Goal: Feedback & Contribution: Contribute content

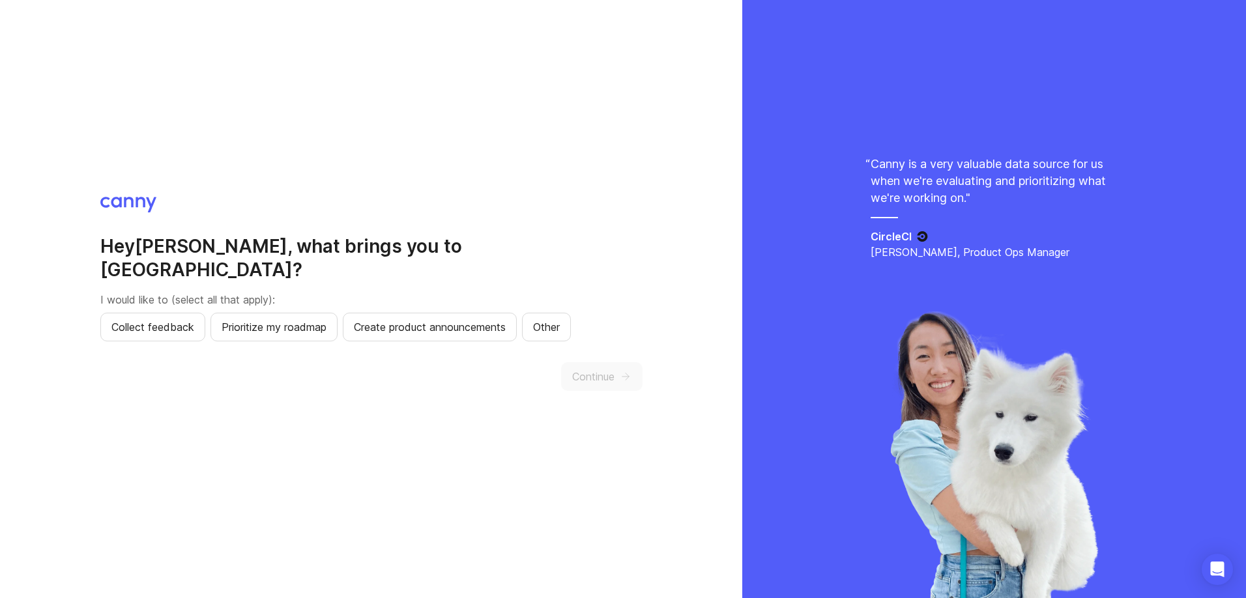
scroll to position [1, 0]
click at [125, 321] on span "Collect feedback" at bounding box center [152, 326] width 83 height 16
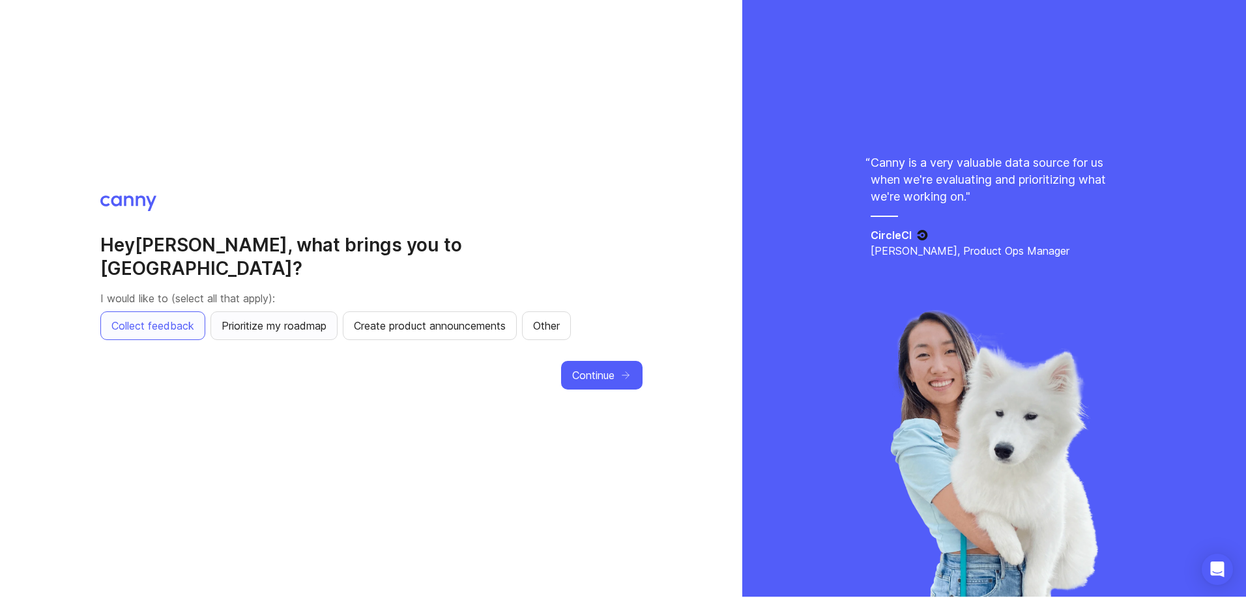
click at [269, 325] on button "Prioritize my roadmap" at bounding box center [274, 326] width 127 height 29
click at [603, 368] on span "Continue" at bounding box center [593, 376] width 42 height 16
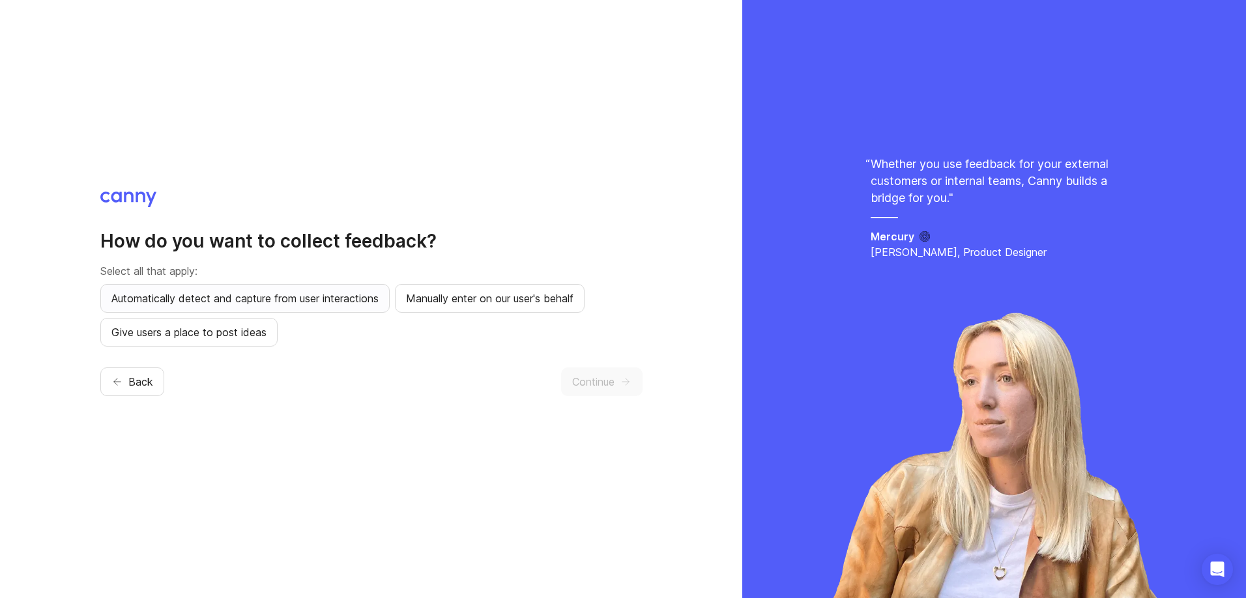
click at [387, 300] on button "Automatically detect and capture from user interactions" at bounding box center [244, 298] width 289 height 29
click at [224, 332] on span "Give users a place to post ideas" at bounding box center [188, 333] width 155 height 16
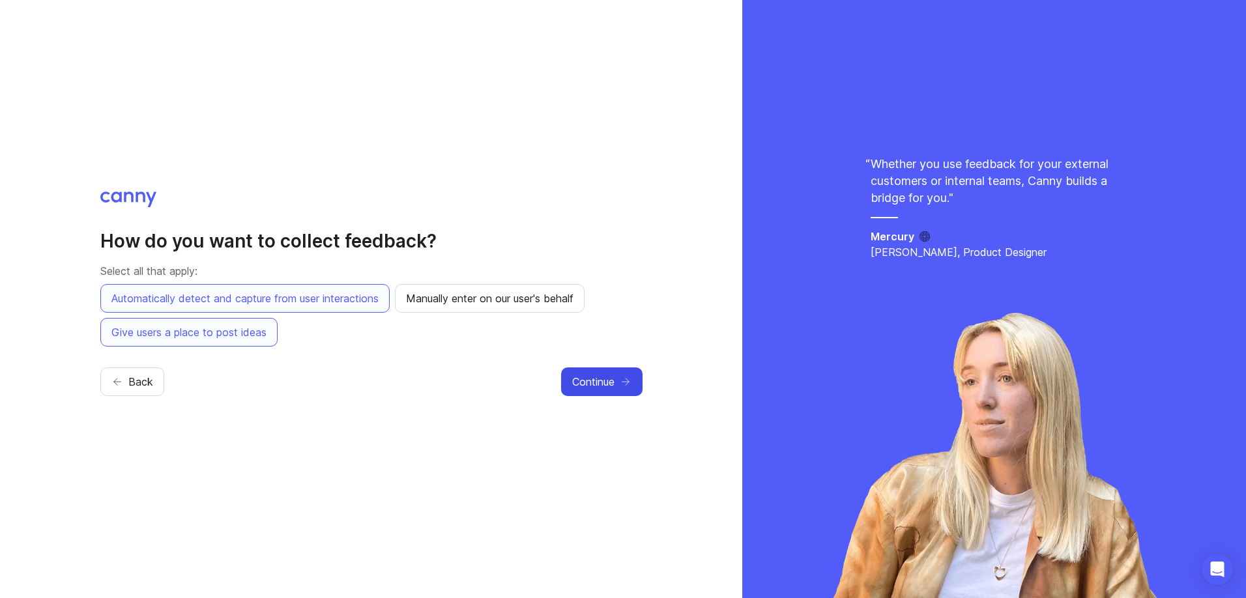
click at [643, 390] on div "How do you want to collect feedback? Select all that apply: Automatically detec…" at bounding box center [371, 299] width 742 height 598
click at [626, 382] on icon "button" at bounding box center [626, 382] width 12 height 12
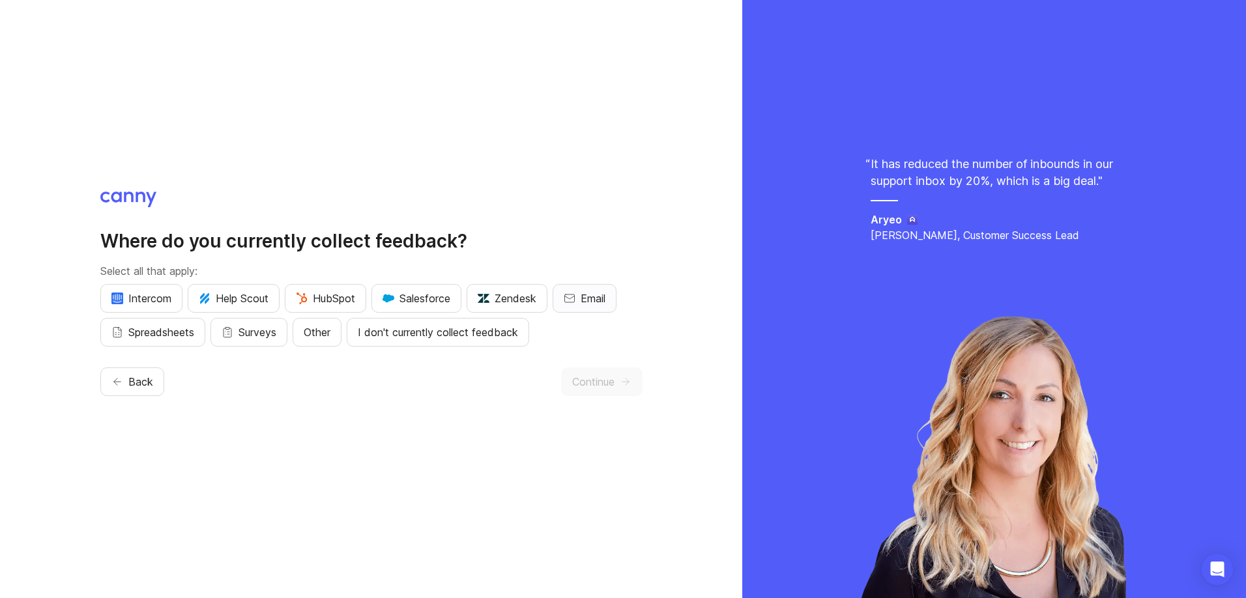
click at [579, 297] on button "Email" at bounding box center [585, 298] width 64 height 29
click at [592, 375] on span "Continue" at bounding box center [593, 382] width 42 height 16
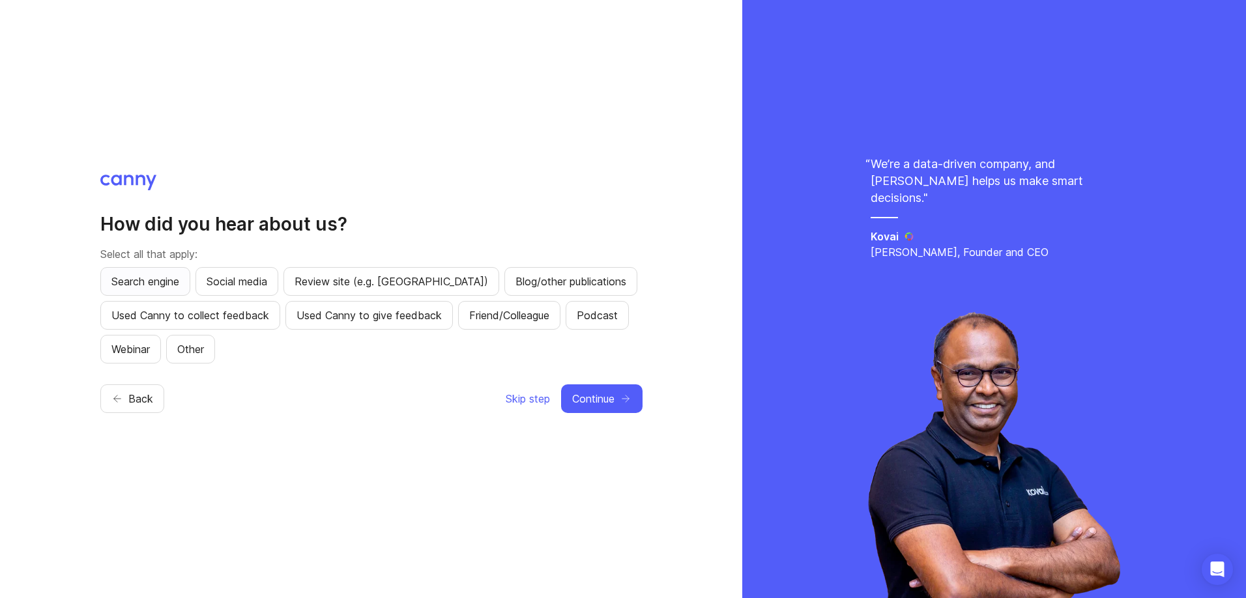
click at [154, 277] on span "Search engine" at bounding box center [145, 282] width 68 height 16
click at [627, 390] on button "Continue" at bounding box center [601, 399] width 81 height 29
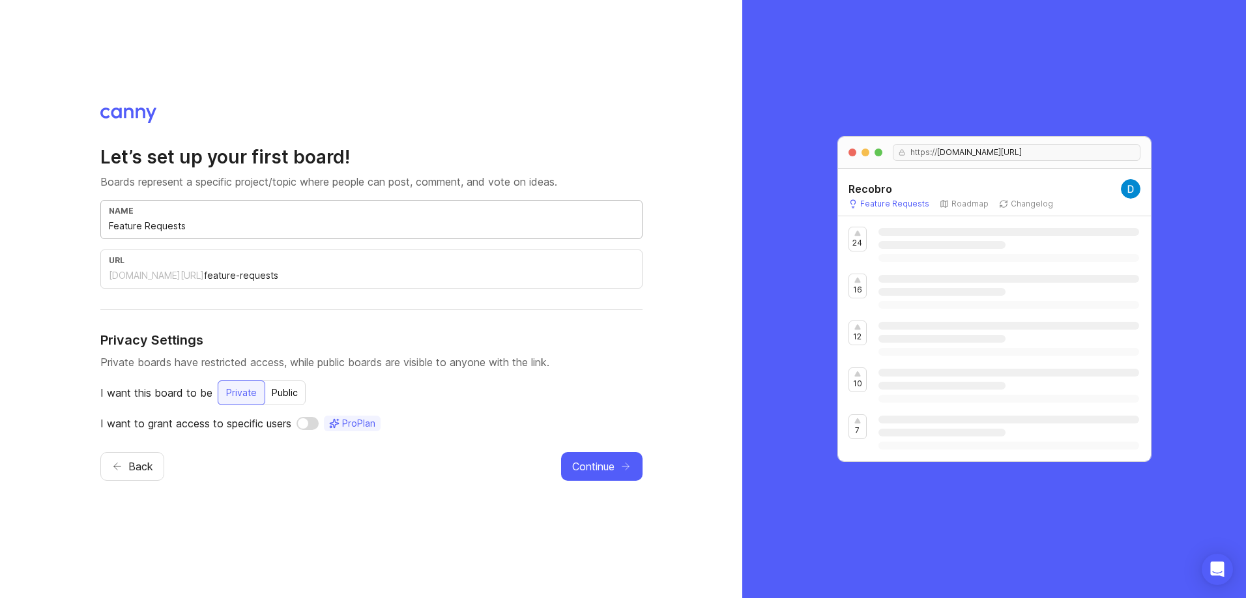
click at [168, 231] on input "Feature Requests" at bounding box center [371, 226] width 525 height 14
drag, startPoint x: 220, startPoint y: 233, endPoint x: 101, endPoint y: 226, distance: 119.5
click at [102, 226] on div "name Feature Requests" at bounding box center [371, 219] width 542 height 39
type input "P"
type input "p"
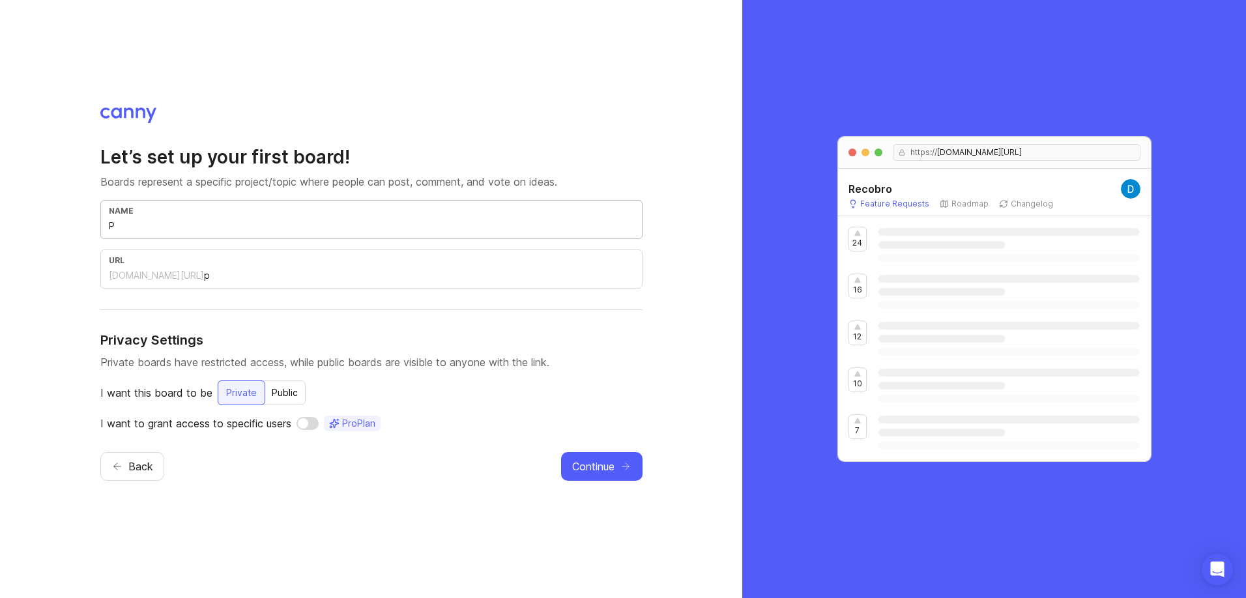
type input "Pe"
type input "pe"
type input "Ped"
type input "ped"
type input "Pedi"
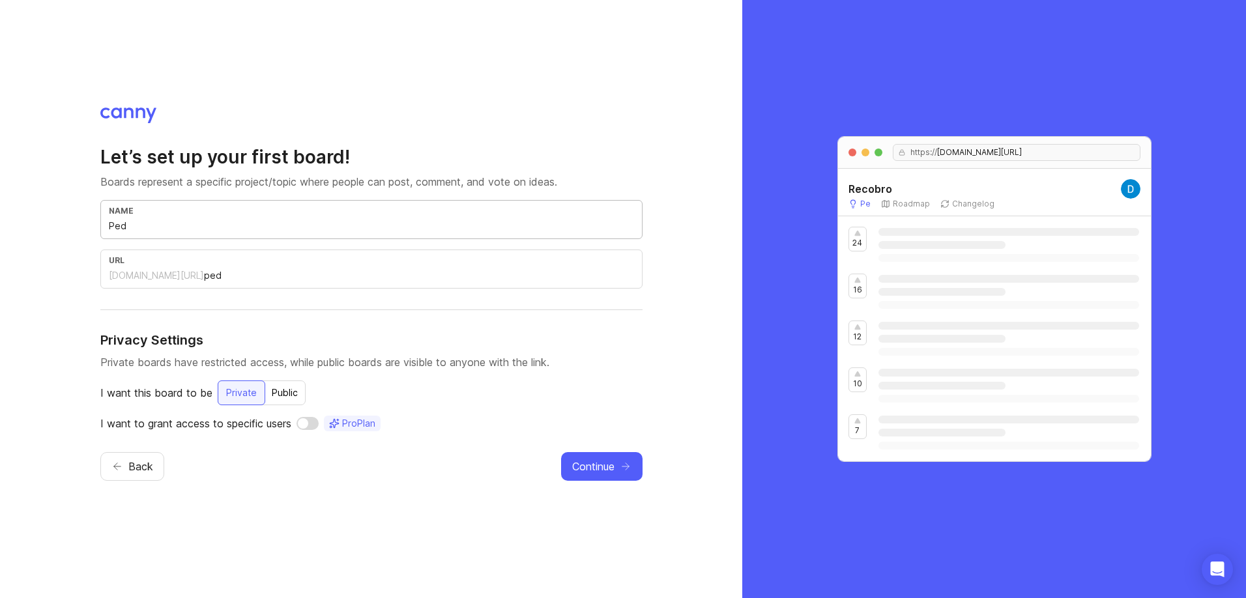
type input "pedi"
type input "Pedir"
type input "pedir"
type input "Pedir-s"
type input "pedir-s"
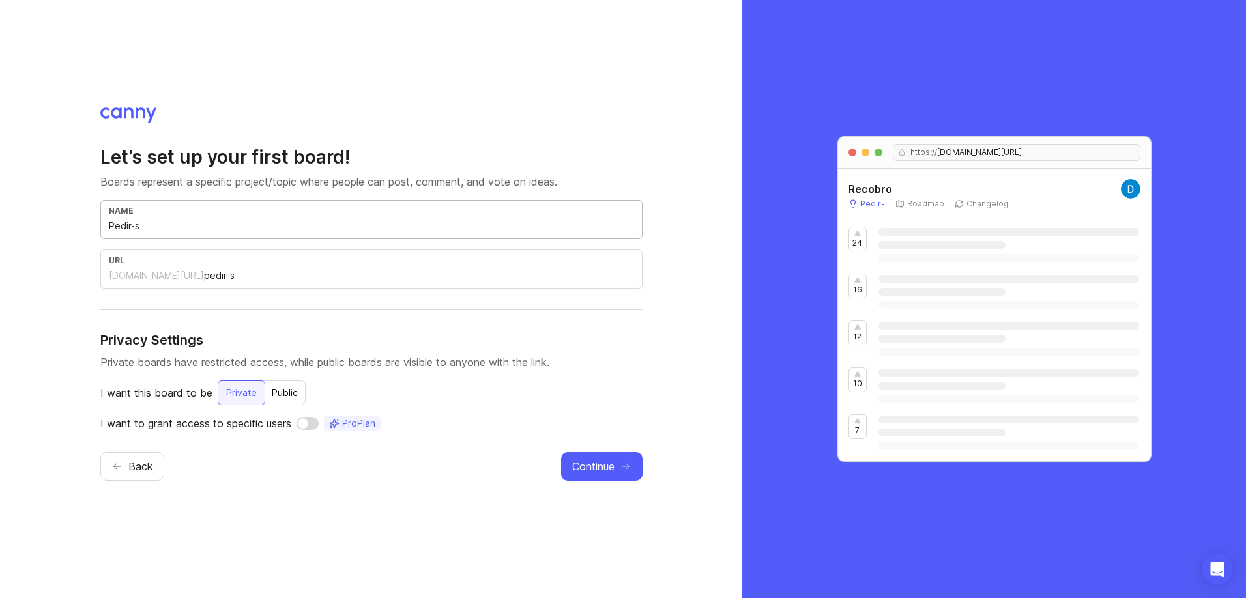
type input "Pedir-so"
type input "pedir-so"
type input "Pedir-s"
type input "pedir-s"
type input "Pedir-"
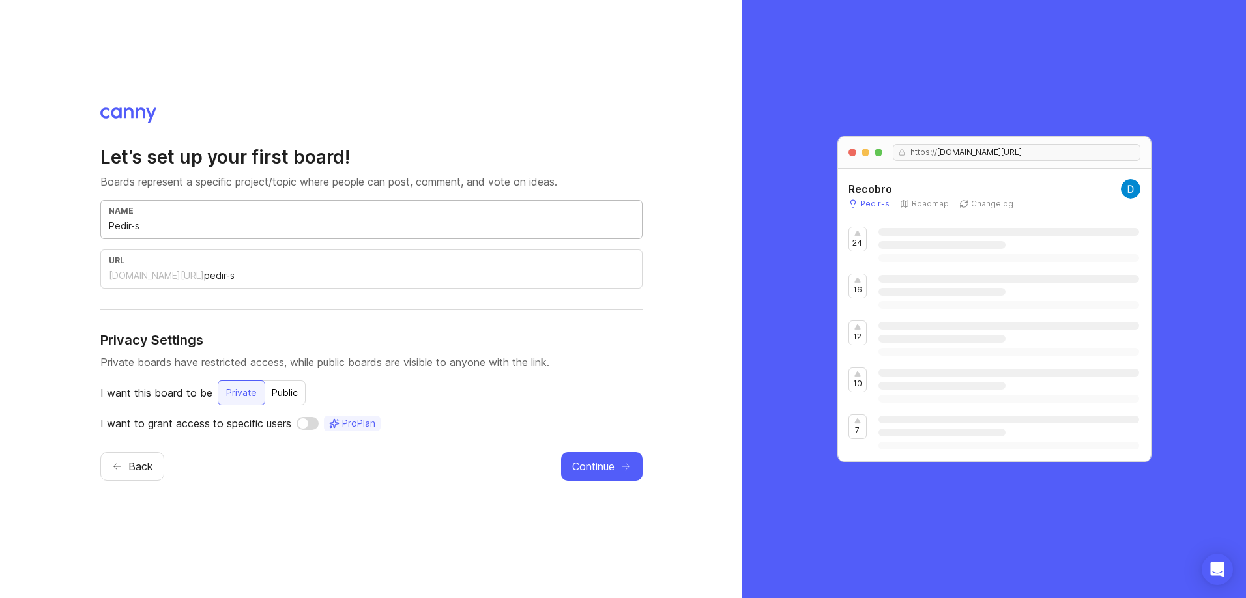
type input "pedir"
type input "Pedir-r"
type input "pedir-r"
type input "Pedir-re"
type input "pedir-re"
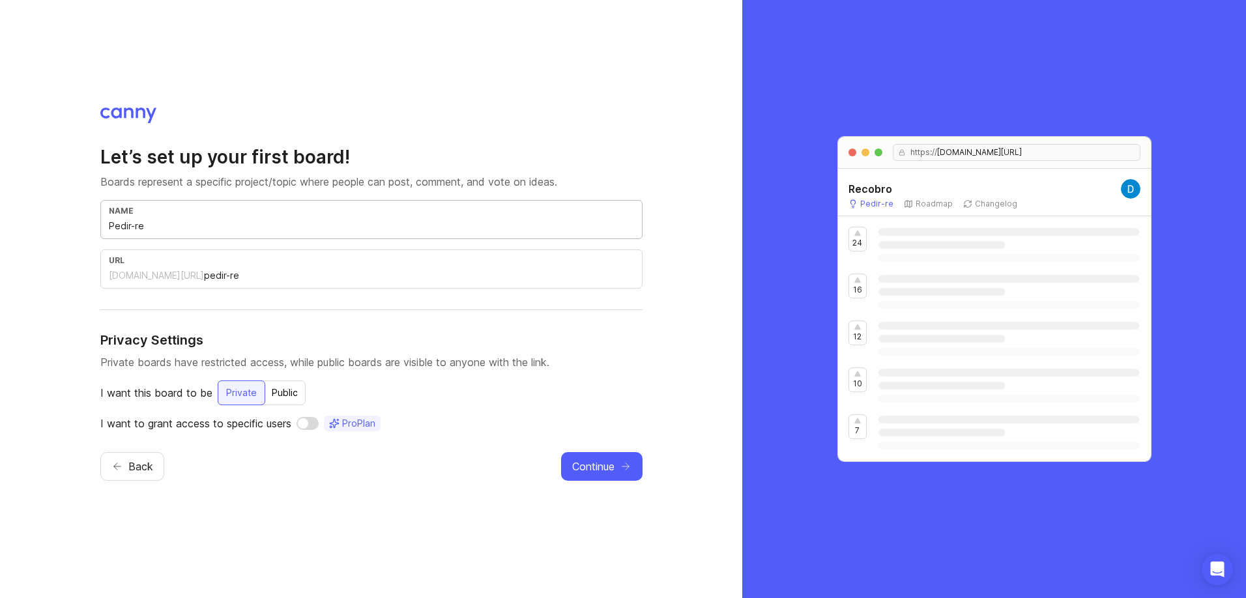
type input "Pedir-ref"
type input "pedir-ref"
type input "Pedir-re"
type input "pedir-re"
type input "Pedir-r"
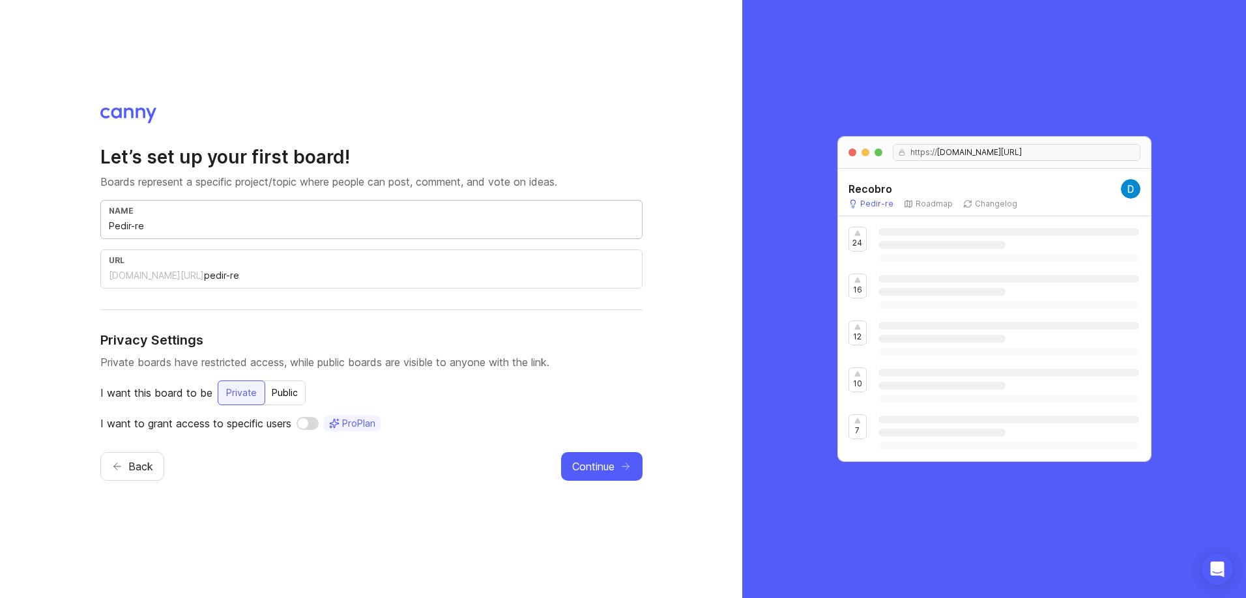
type input "pedir-r"
type input "Pedir-"
type input "pedir"
type input "Pedir-f"
type input "pedir-f"
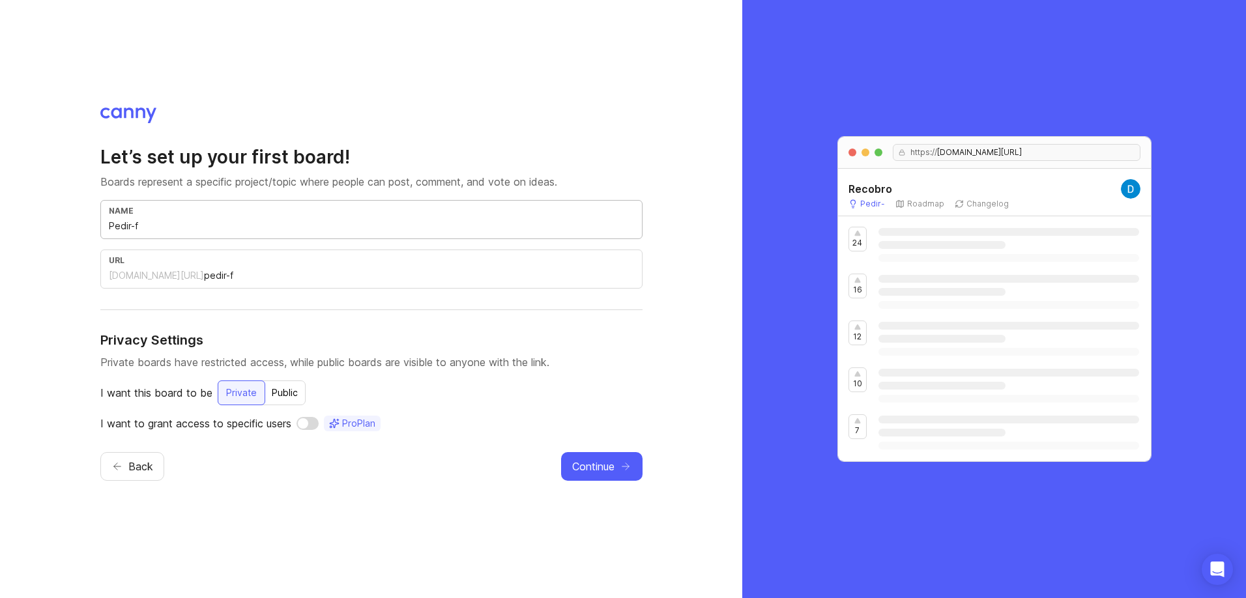
type input "Pedir-fu"
type input "pedir-fu"
type input "Pedir-fun"
type input "pedir-fun"
type input "Pedir-func"
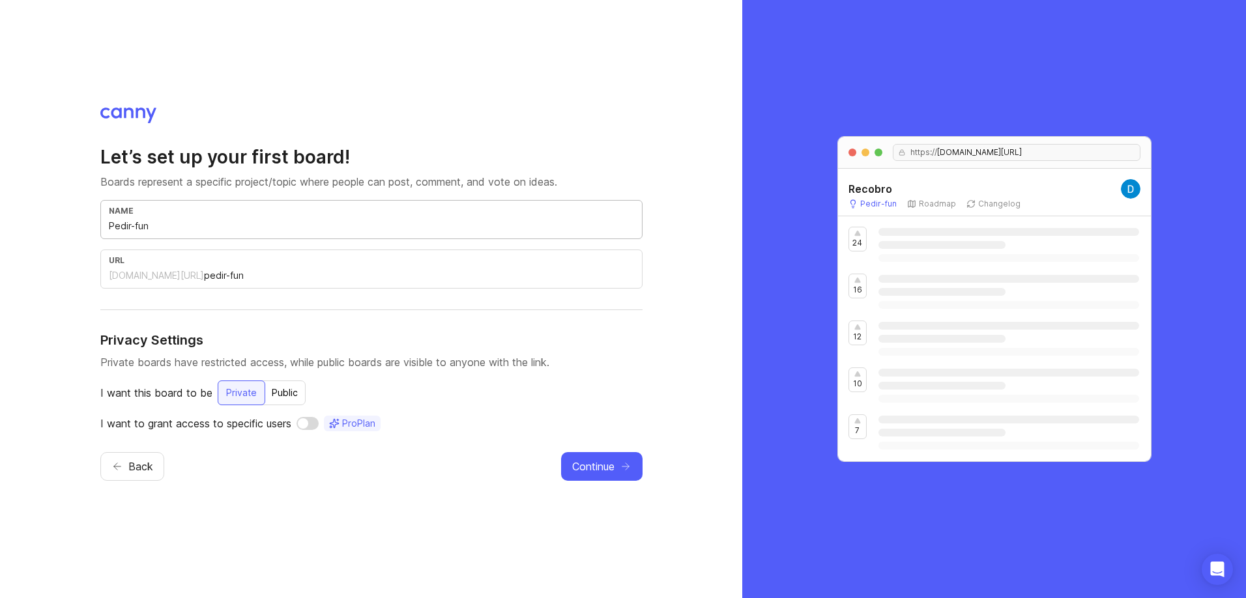
type input "pedir-func"
type input "Pedir-funci"
type input "pedir-funci"
type input "Pedir-funcio"
type input "pedir-funcio"
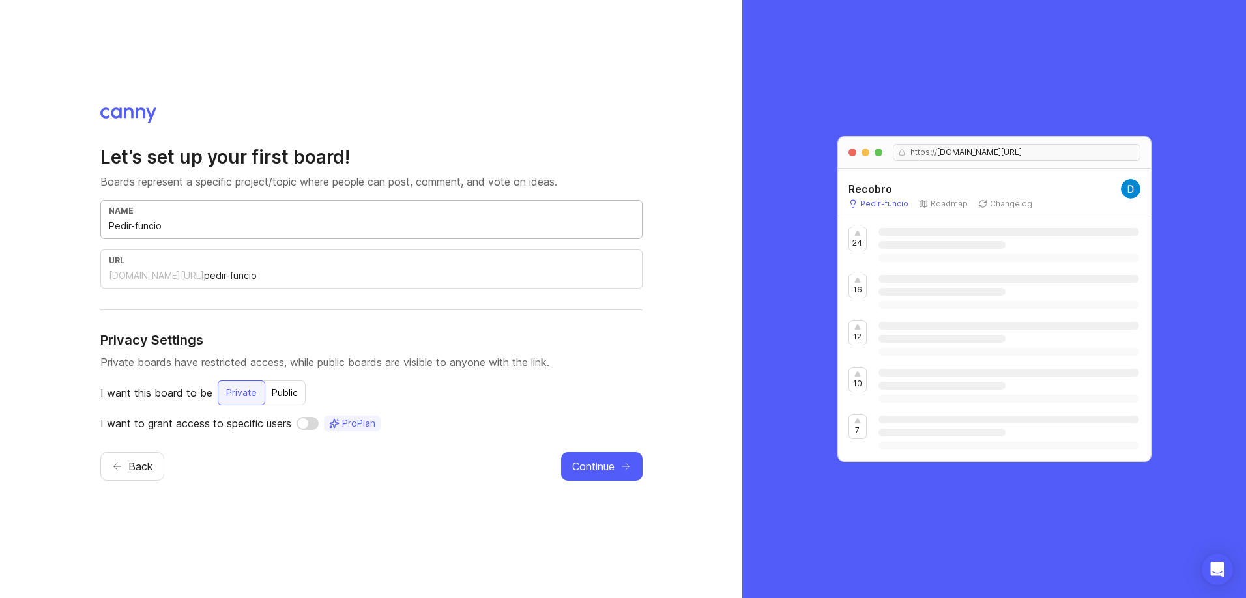
type input "Pedir-funcion"
type input "pedir-funcion"
type input "Pedir-funciona"
type input "pedir-funciona"
type input "Pedir-funcional"
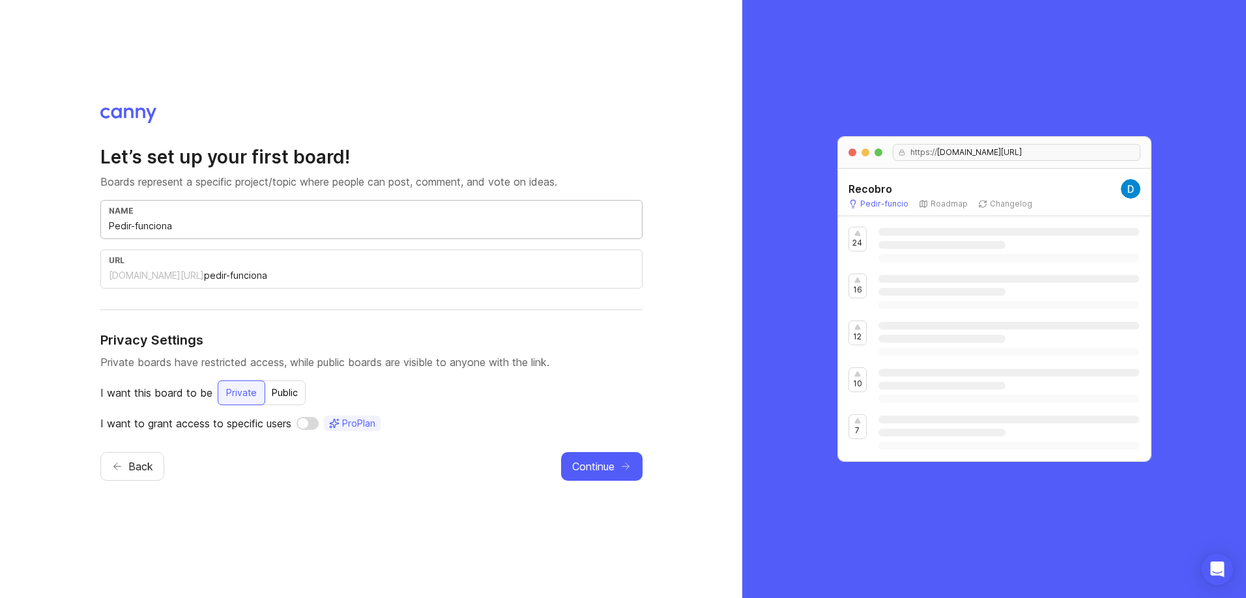
type input "pedir-funcional"
type input "Pedir-funcionali"
type input "pedir-funcionali"
type input "Pedir-funcionalid"
type input "pedir-funcionalid"
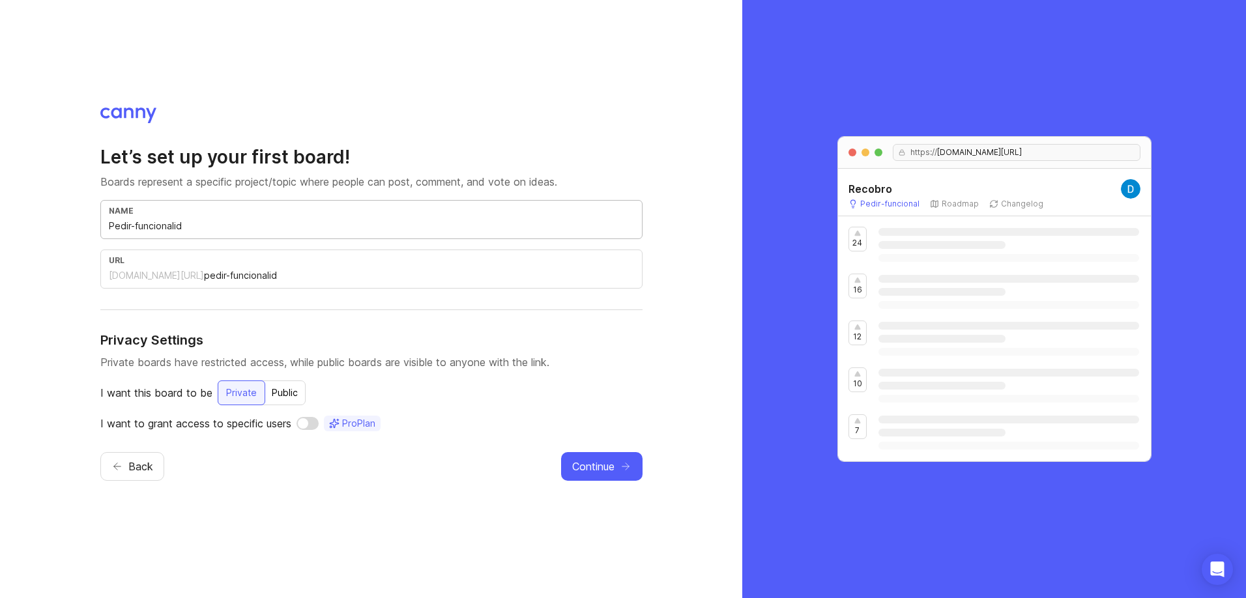
type input "Pedir-funcionalida"
type input "pedir-funcionalida"
type input "Pedir-funcionalidad"
type input "pedir-funcionalidad"
type input "s"
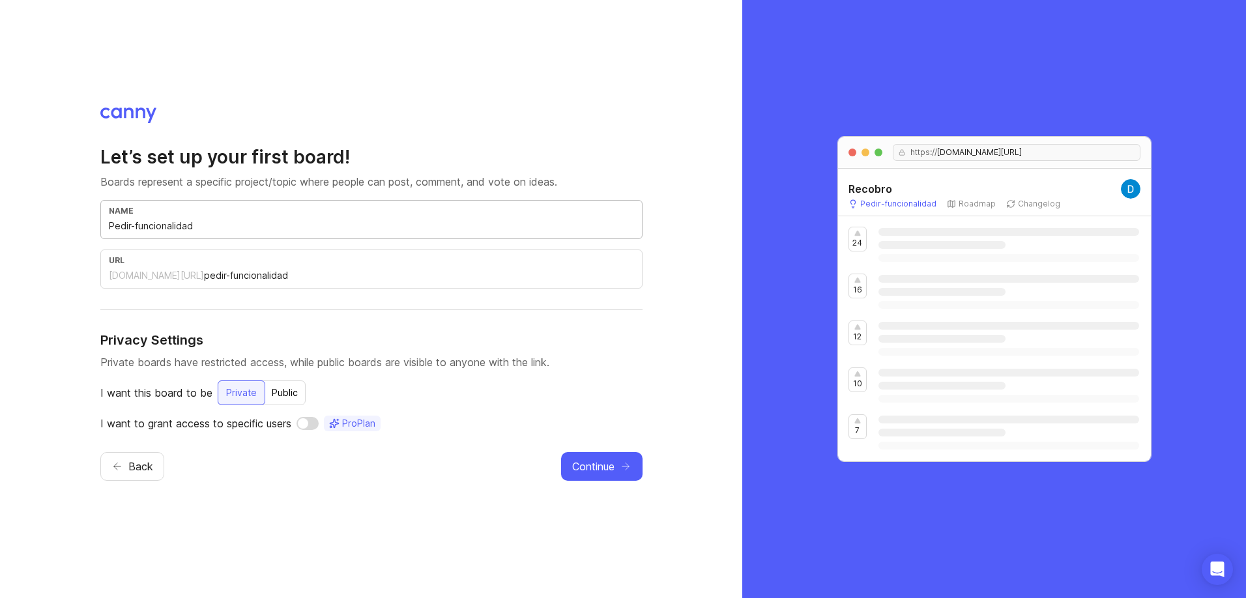
type input "s"
type input "so"
type input "sol"
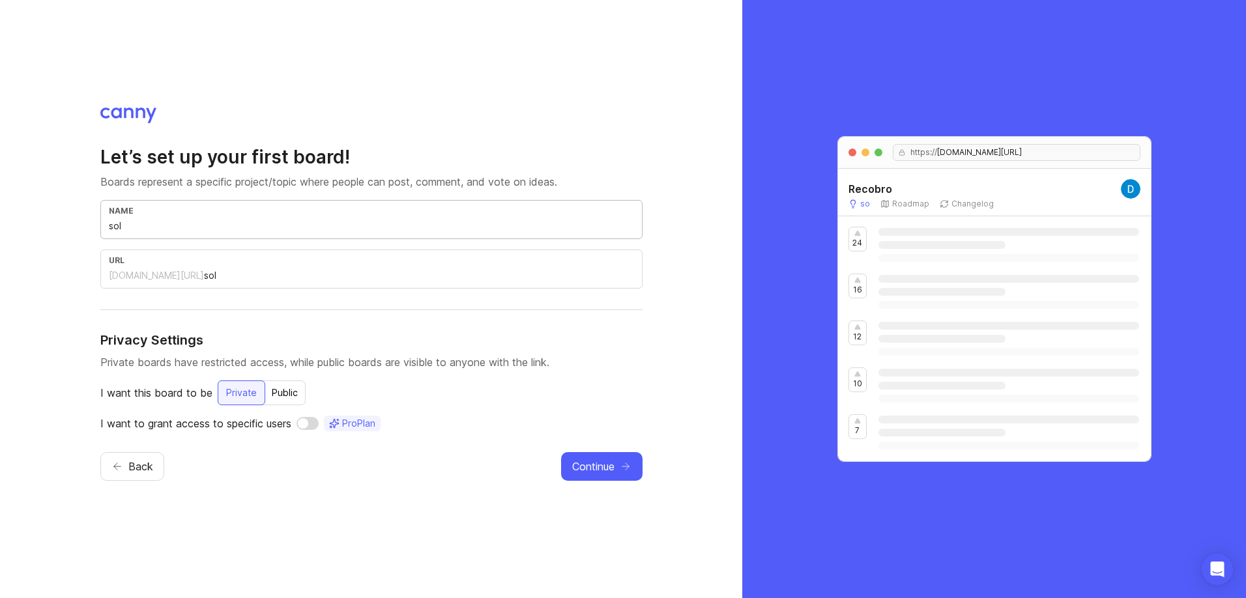
type input "soli"
type input "solic"
type input "solici"
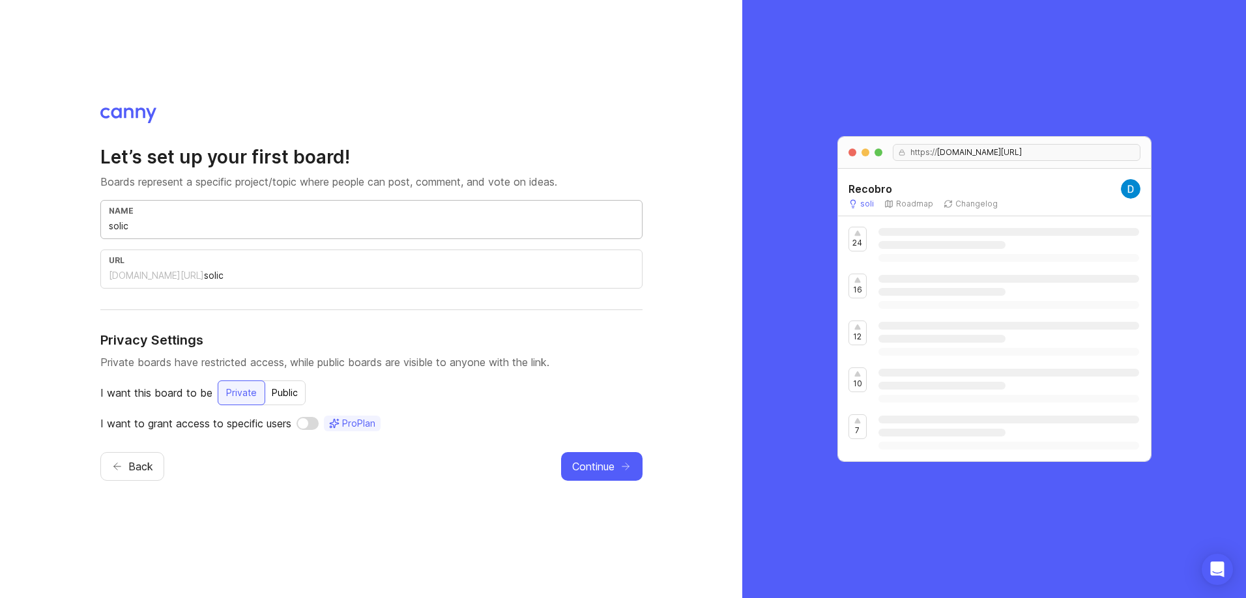
type input "solici"
type input "solicit"
type input "solicita"
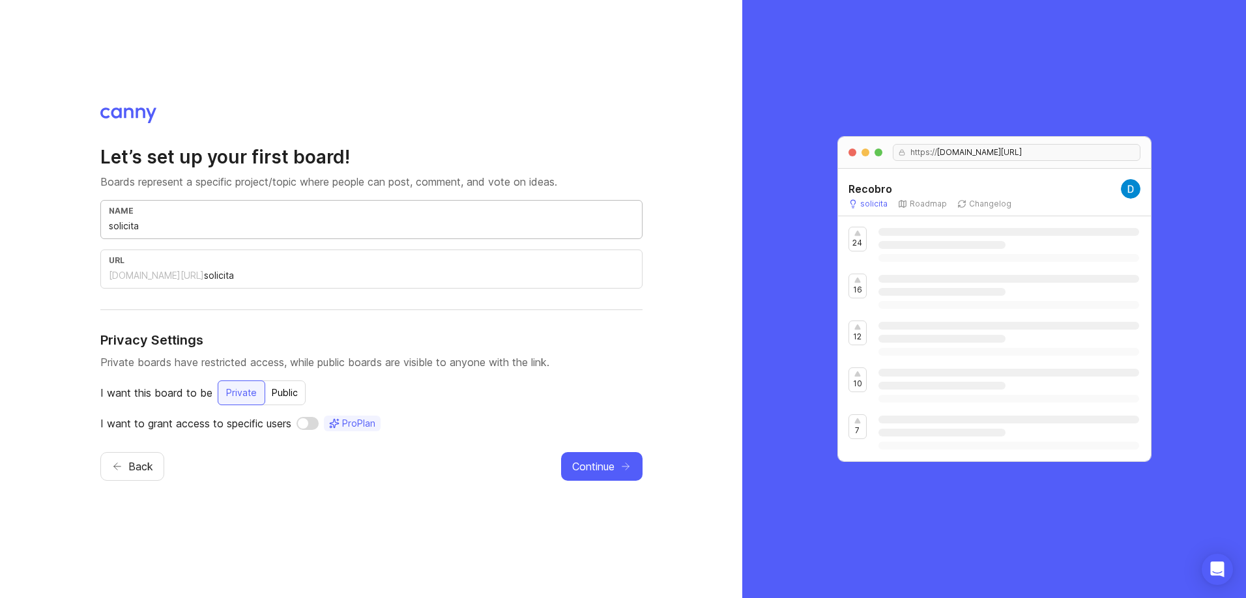
type input "solicitar"
type input "solicitar-f"
type input "solicitar-fu"
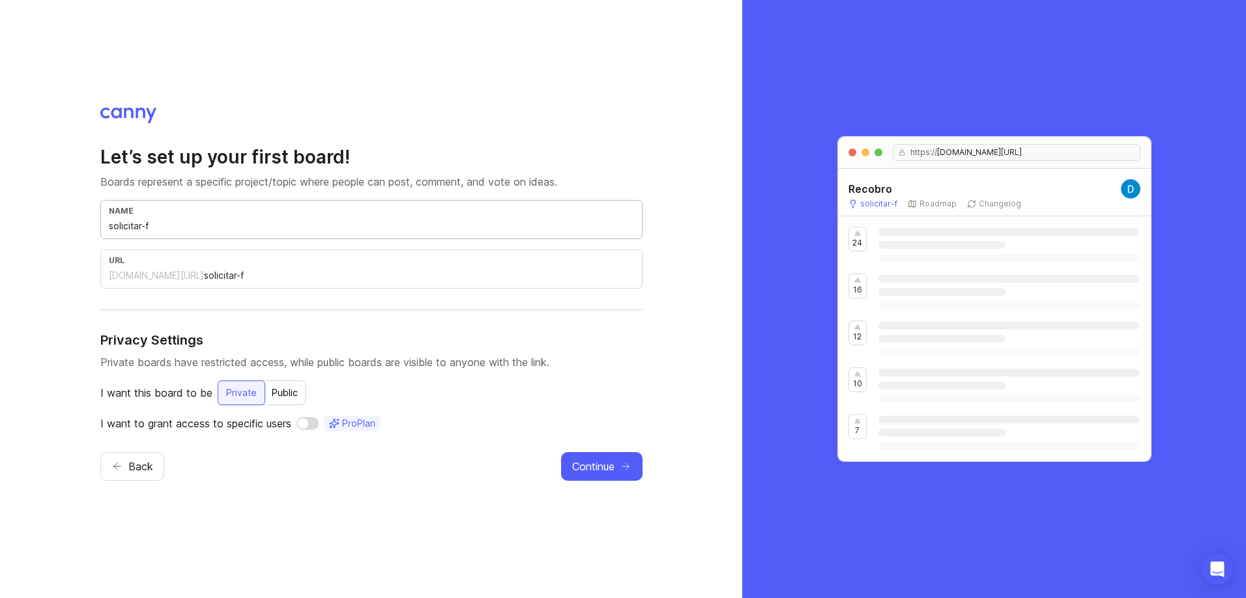
type input "solicitar-fu"
type input "solicitar-fun"
type input "solicitar-func"
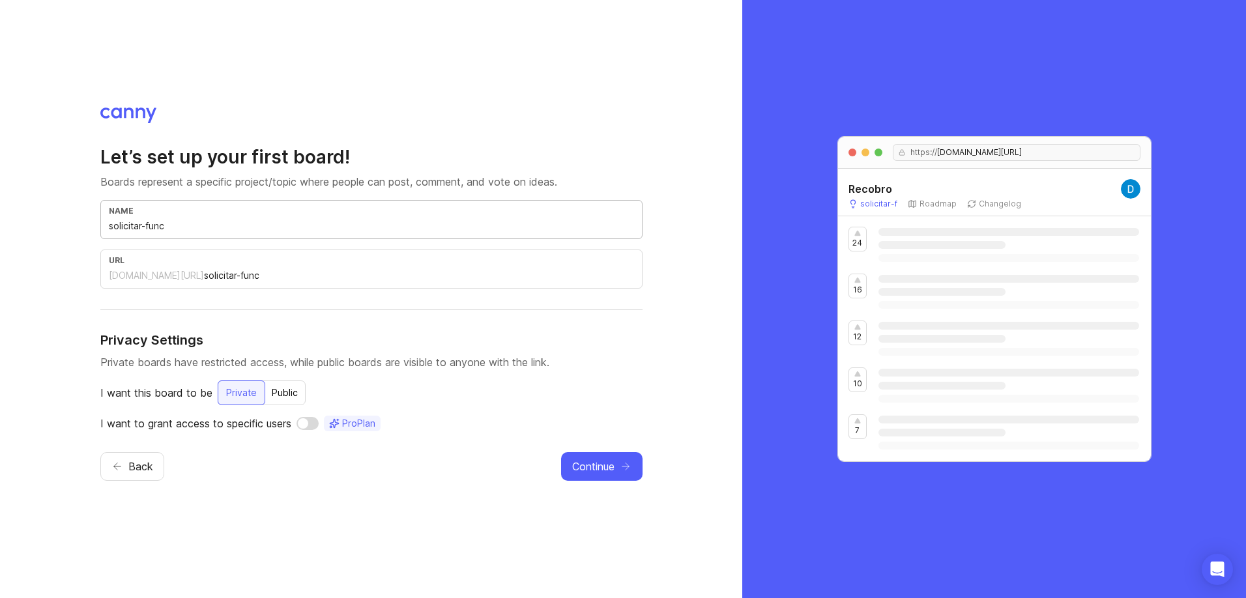
type input "solicitar-funci"
type input "solicitar-funcio"
type input "solicitar-funcion"
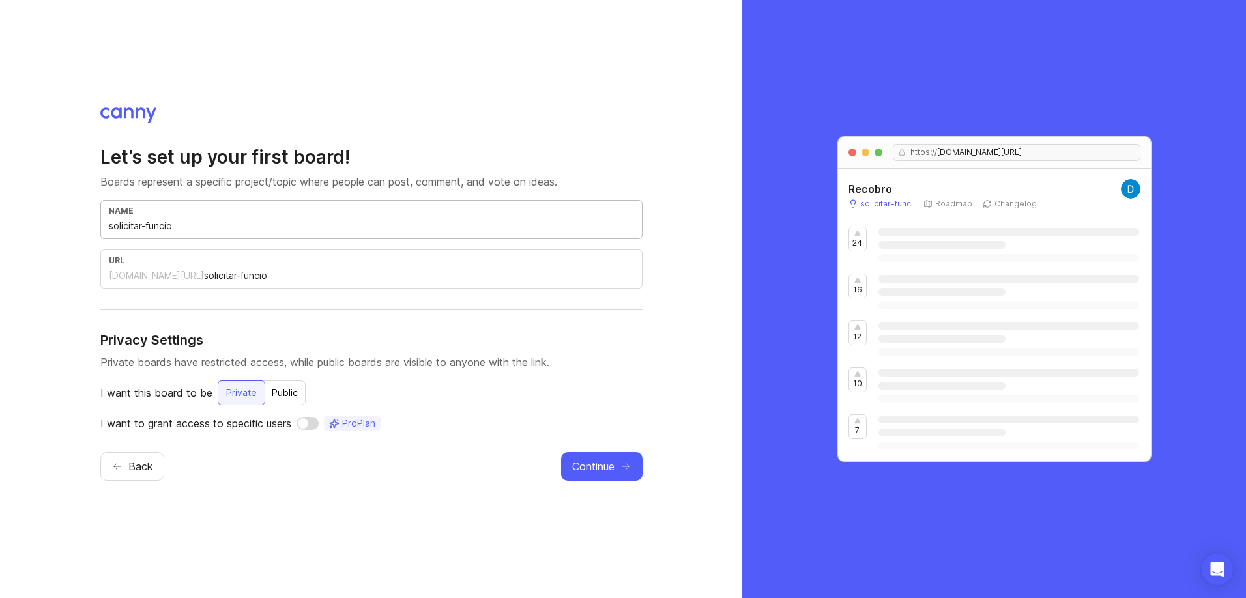
type input "solicitar-funcion"
type input "solicitar-funciona"
type input "solicitar-funcional"
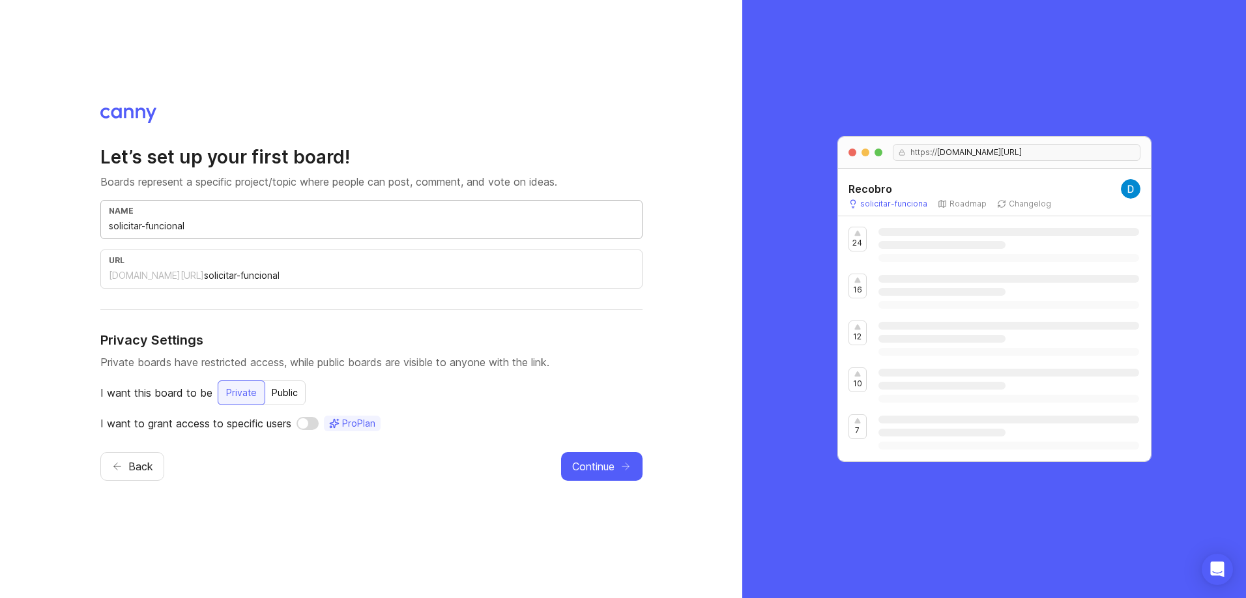
type input "solicitar-funcionali"
type input "solicitar-funcionalid"
type input "solicitar-funcionalida"
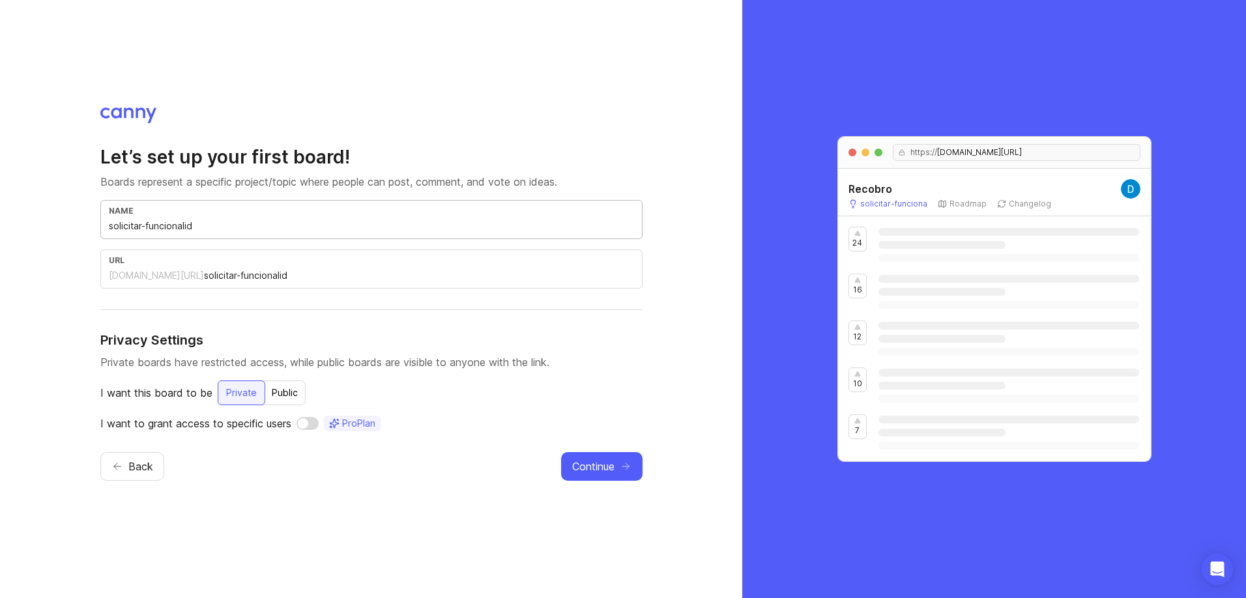
type input "solicitar-funcionalida"
type input "solicitar-funcionalidad"
type input "solicitar-funcionalidade"
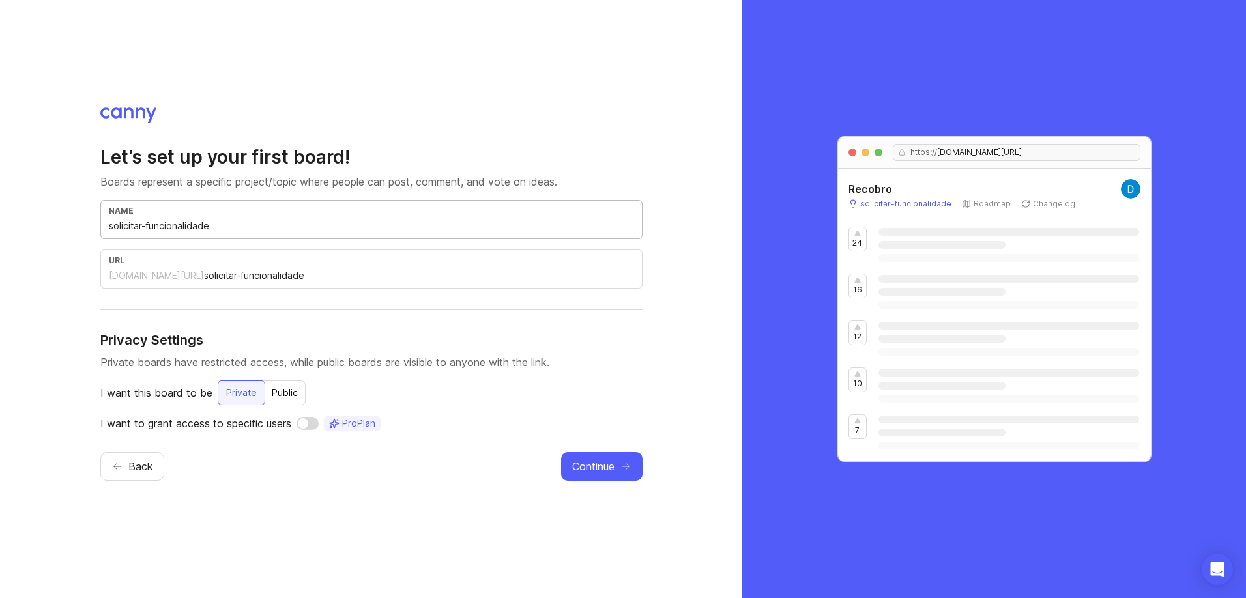
type input "solicitar-funcionalidades"
click at [269, 395] on div "Public" at bounding box center [285, 392] width 42 height 23
click at [573, 458] on button "Continue" at bounding box center [601, 466] width 81 height 29
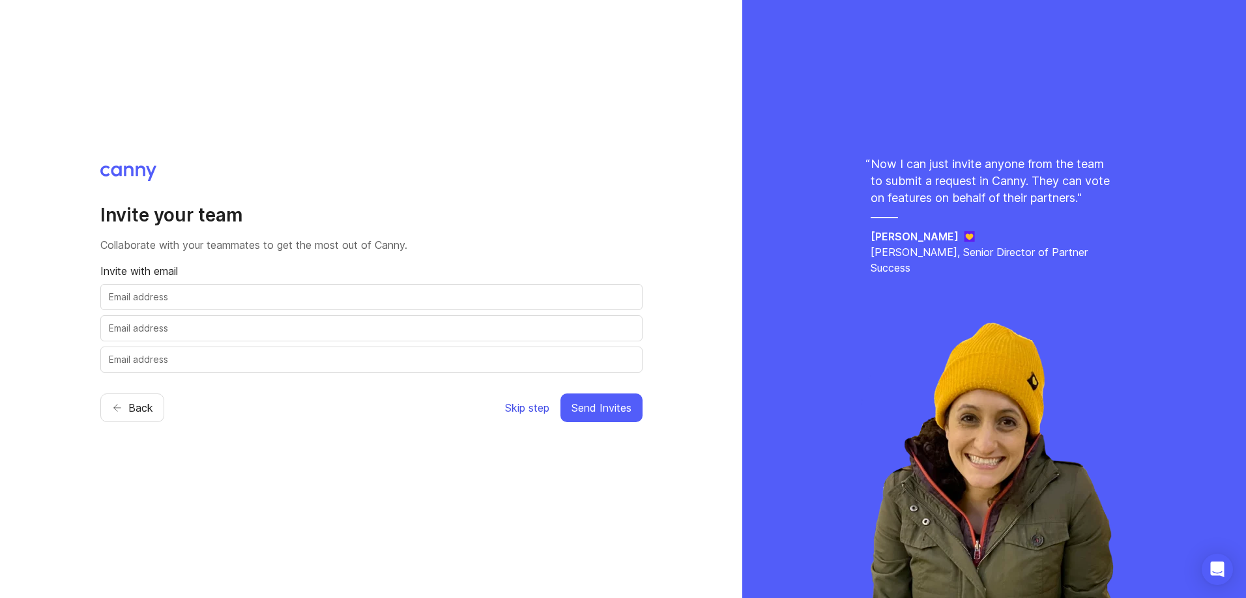
click at [520, 404] on span "Skip step" at bounding box center [527, 408] width 44 height 16
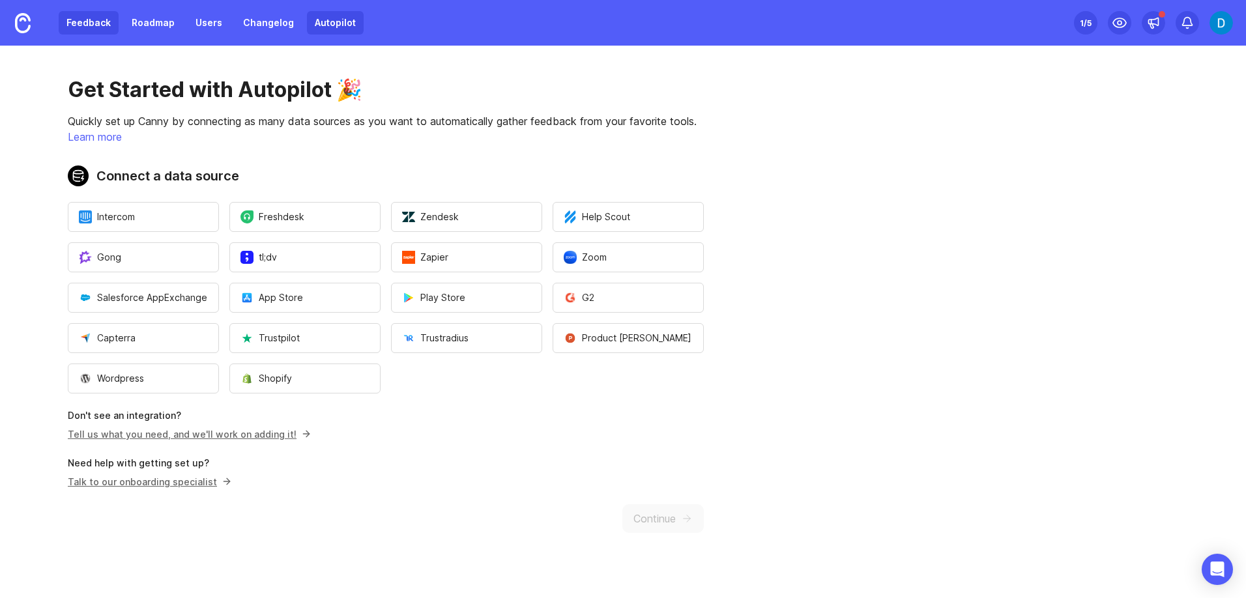
click at [96, 20] on link "Feedback" at bounding box center [89, 22] width 60 height 23
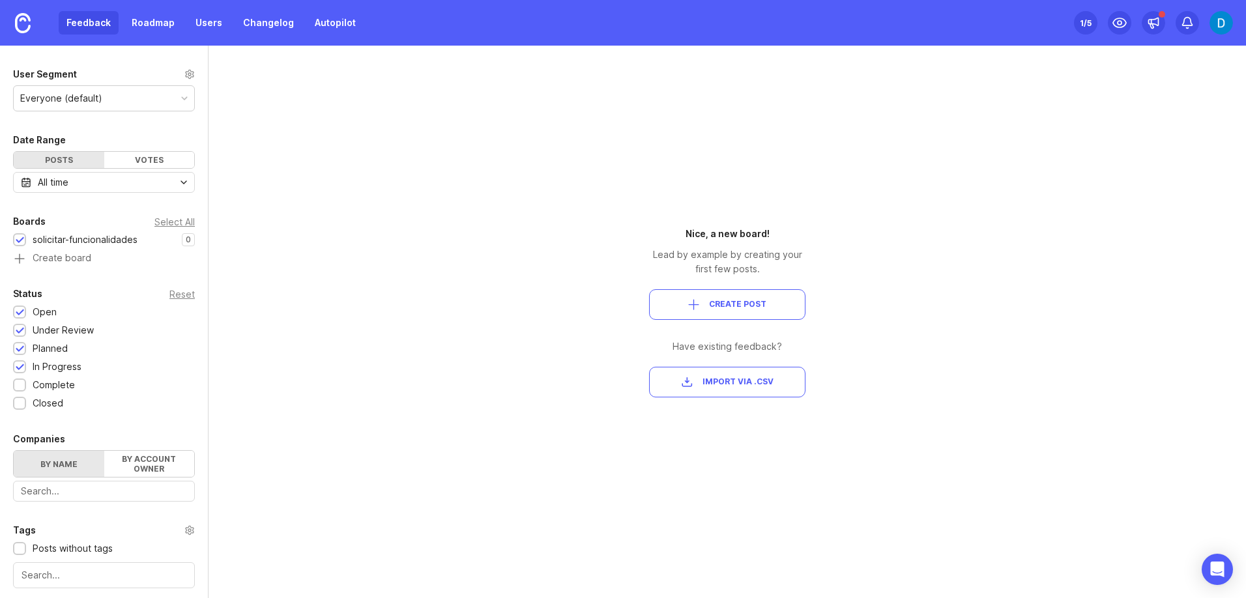
scroll to position [34, 0]
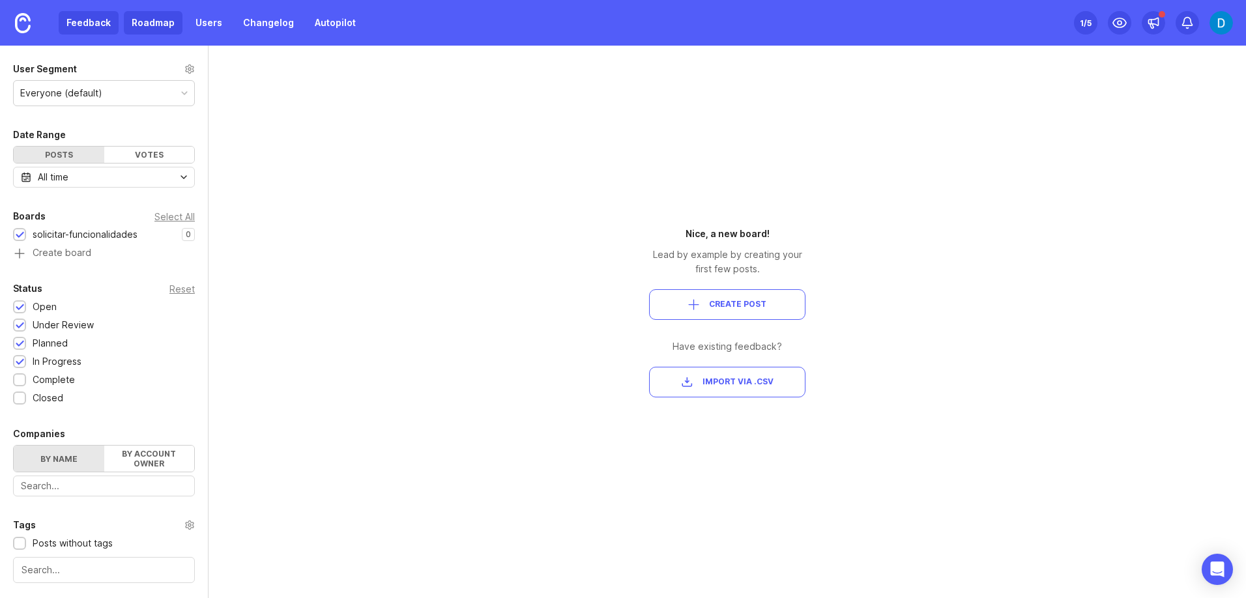
click at [162, 32] on link "Roadmap" at bounding box center [153, 22] width 59 height 23
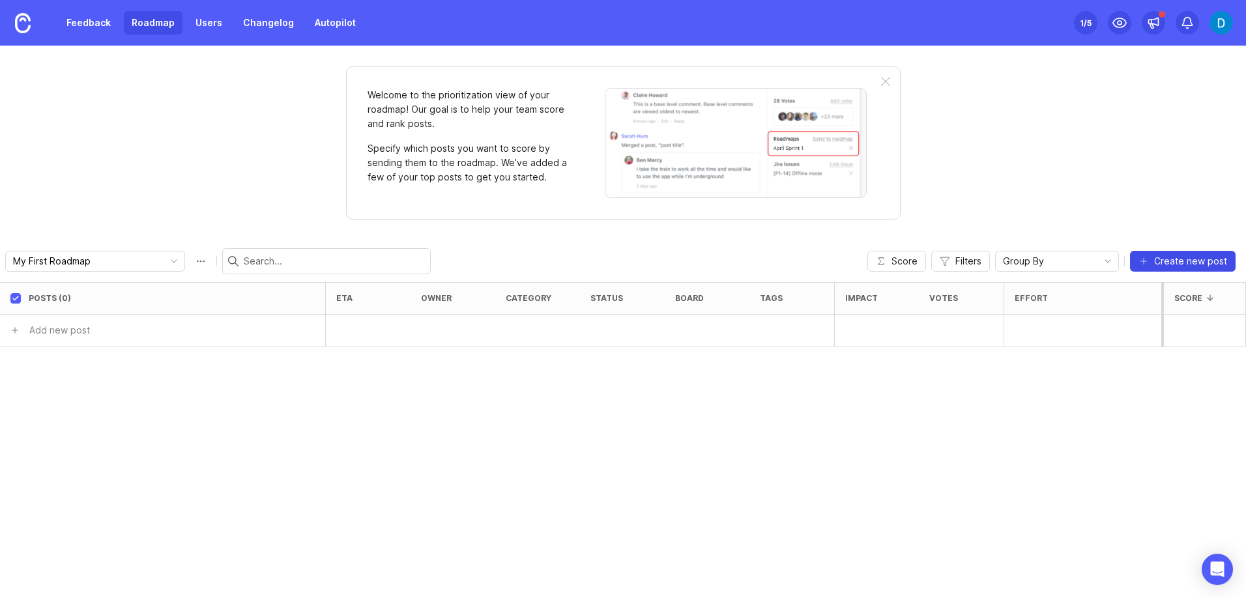
click at [1177, 264] on span "Create new post" at bounding box center [1190, 261] width 73 height 13
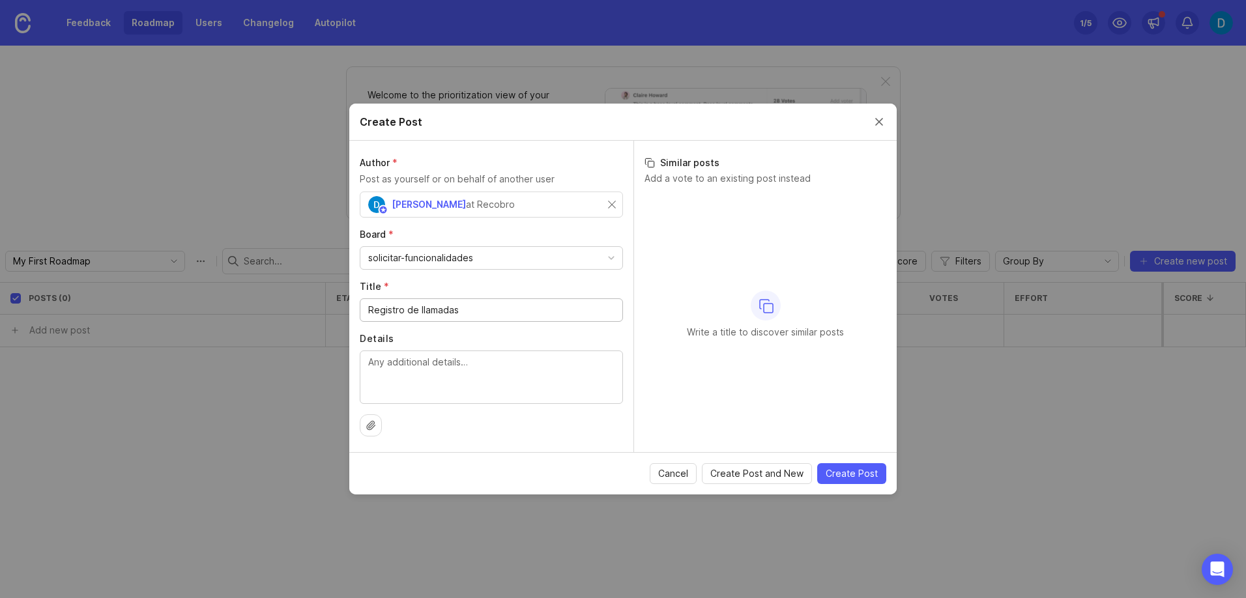
type input "Registro de llamadas"
type textarea "En la pestaña de clientes se puedan ver una pestaña con el resultado de las lla…"
click at [838, 475] on span "Create Post" at bounding box center [852, 473] width 52 height 13
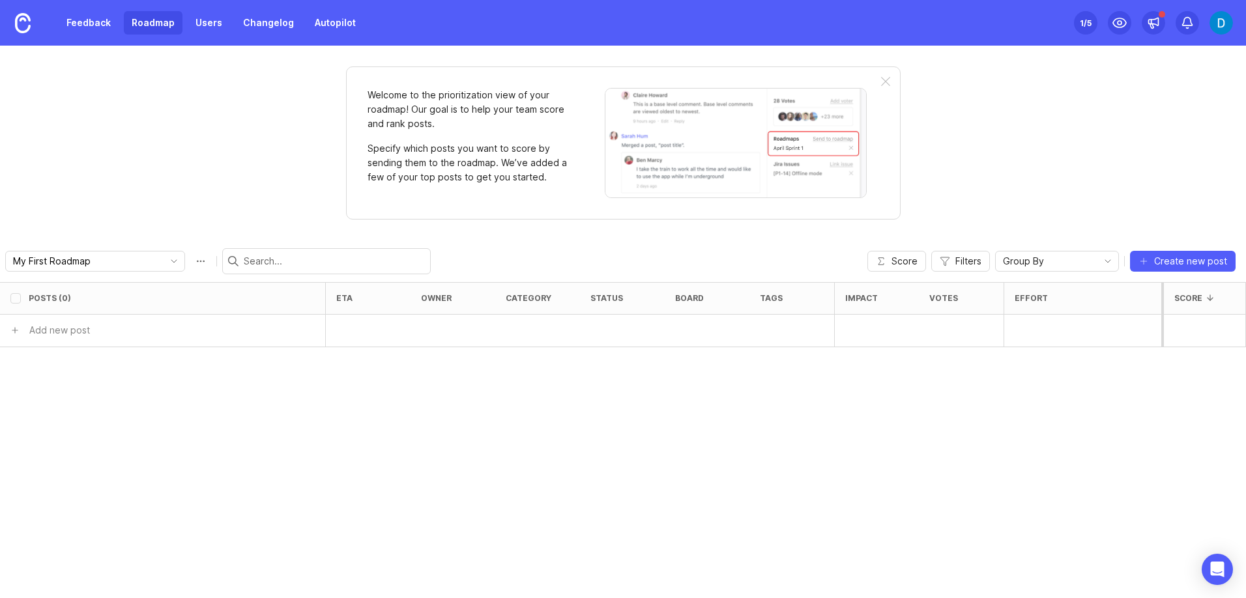
checkbox input "false"
click at [75, 12] on link "Feedback" at bounding box center [89, 22] width 60 height 23
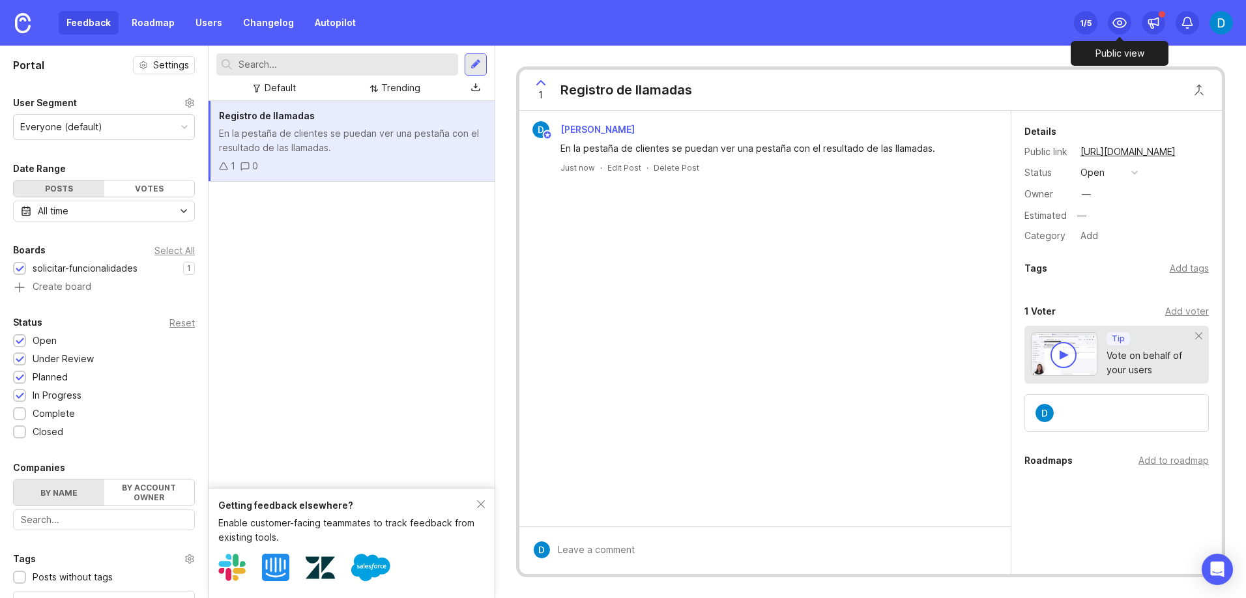
click at [1131, 19] on span at bounding box center [1119, 22] width 23 height 23
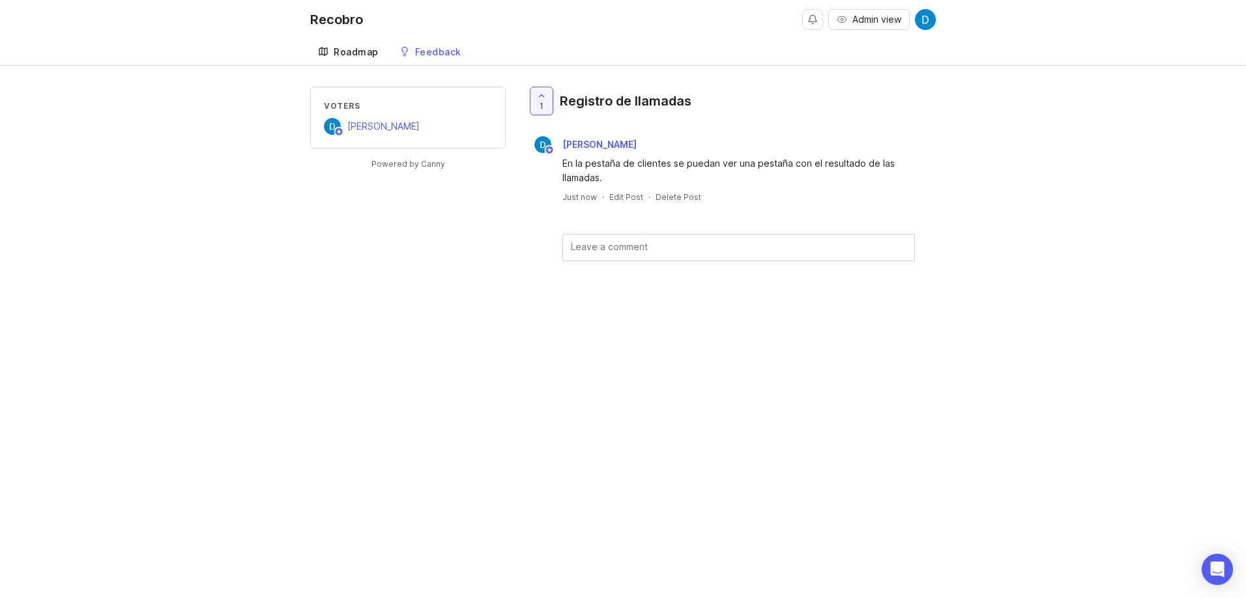
click at [355, 59] on link "Roadmap" at bounding box center [348, 52] width 76 height 27
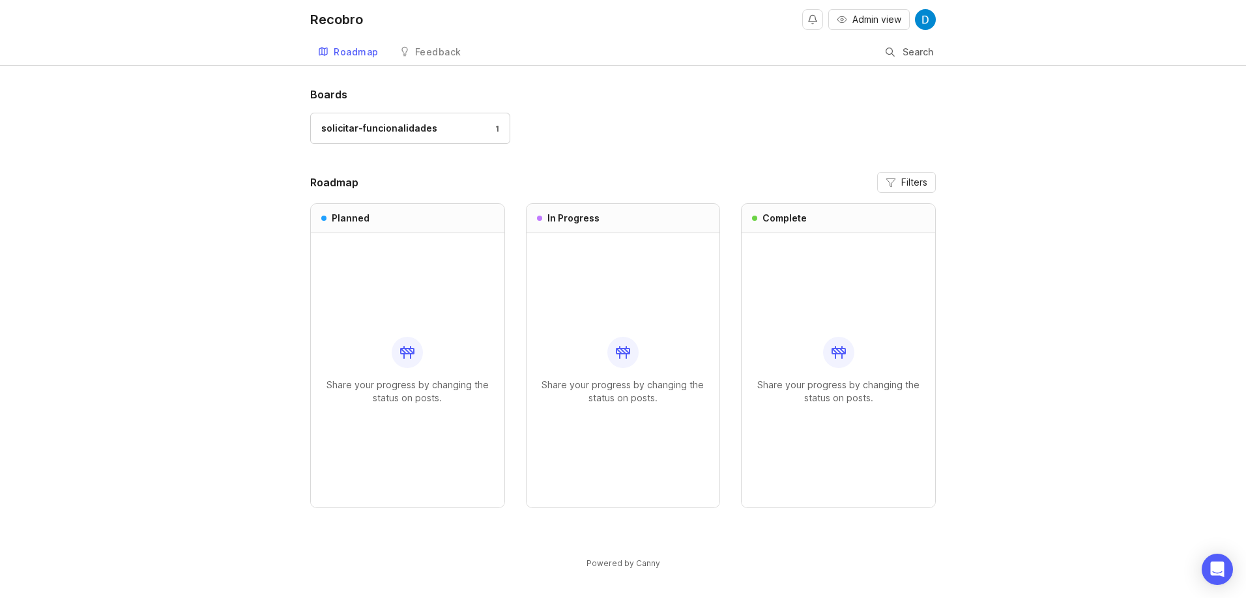
click at [606, 123] on div "solicitar-funcionalidades 1" at bounding box center [623, 135] width 626 height 44
click at [865, 18] on span "Admin view" at bounding box center [877, 19] width 49 height 13
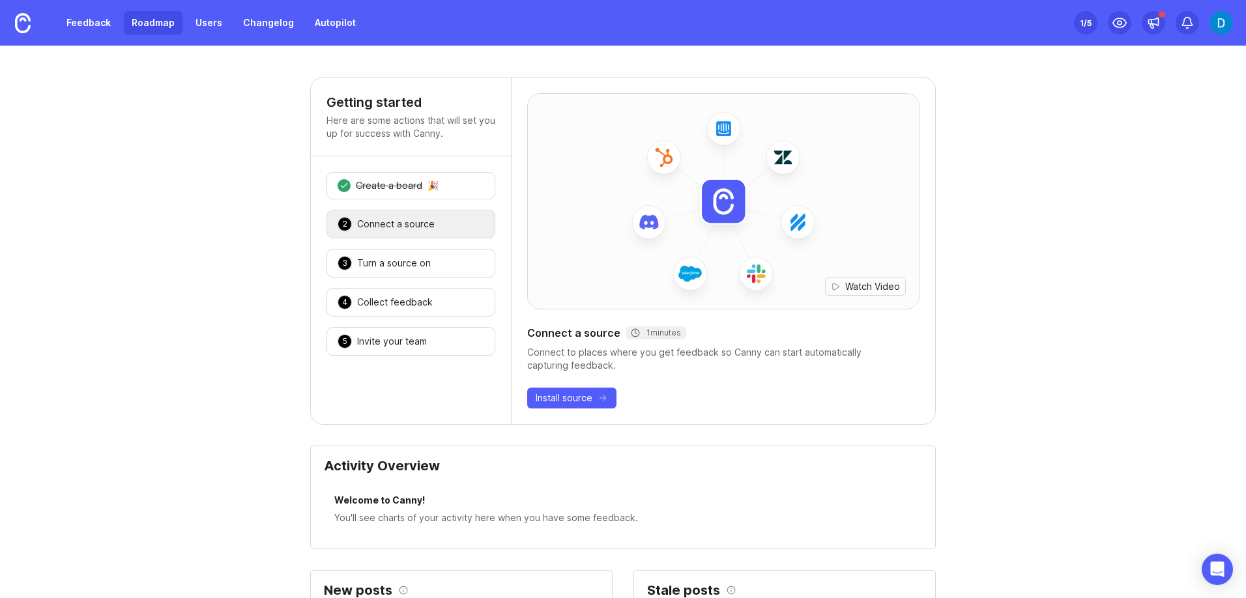
click at [146, 29] on link "Roadmap" at bounding box center [153, 22] width 59 height 23
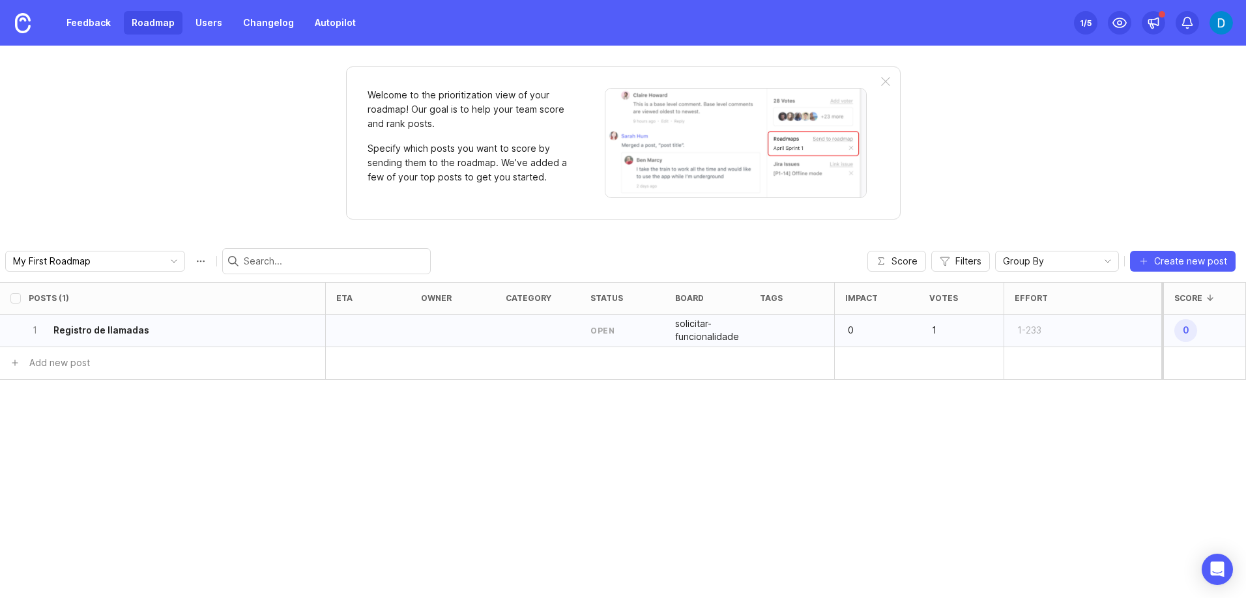
click at [1204, 341] on p "0" at bounding box center [1192, 331] width 40 height 28
click at [198, 328] on div "1 Registro de llamadas" at bounding box center [159, 331] width 260 height 32
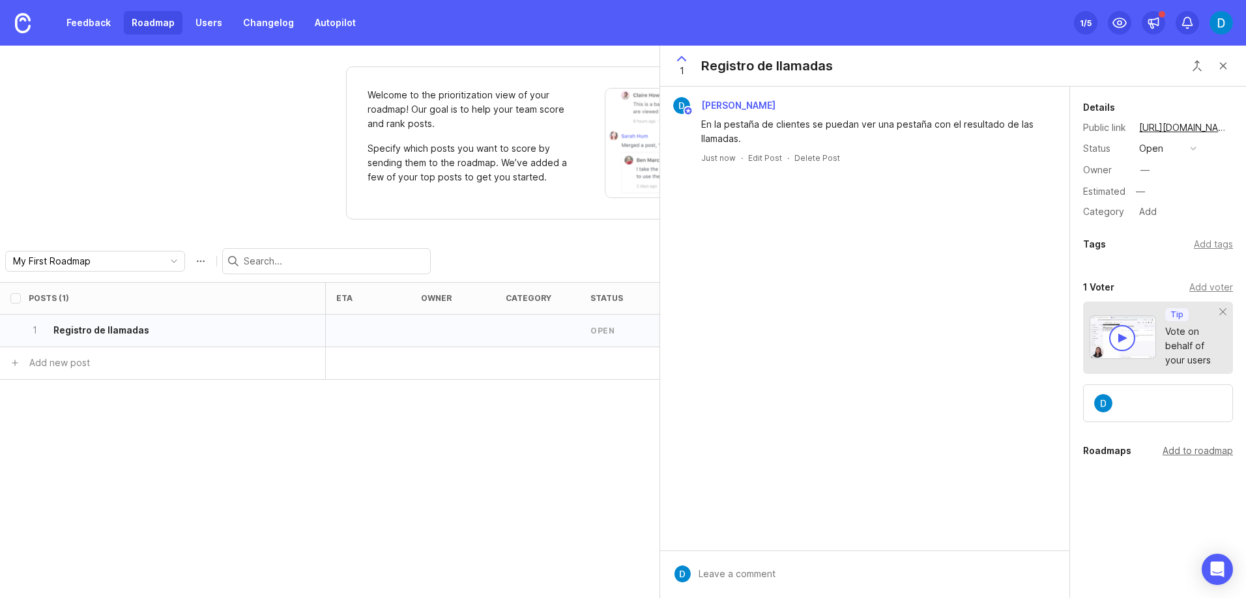
click at [1209, 456] on div "Add to roadmap" at bounding box center [1198, 451] width 70 height 14
click at [1223, 62] on button "Close button" at bounding box center [1223, 66] width 26 height 26
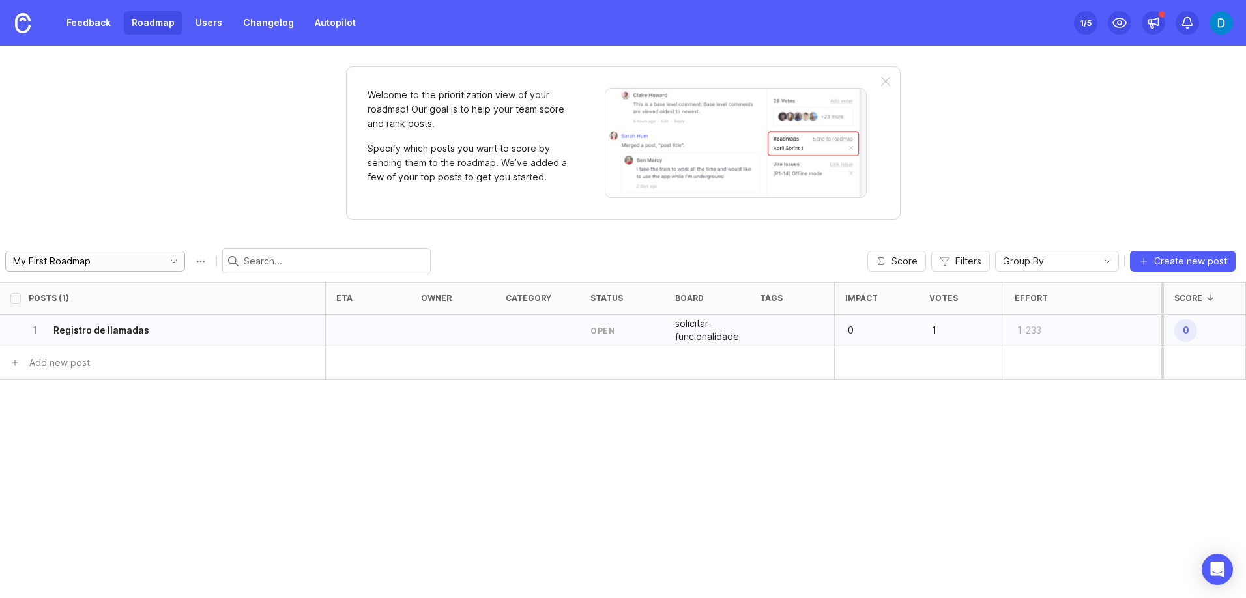
click at [75, 265] on input "My First Roadmap" at bounding box center [85, 261] width 144 height 14
click at [190, 258] on button "Roadmap options" at bounding box center [200, 261] width 21 height 21
type input "Hoja [PERSON_NAME]"
click button "save" at bounding box center [210, 261] width 41 height 23
checkbox input "false"
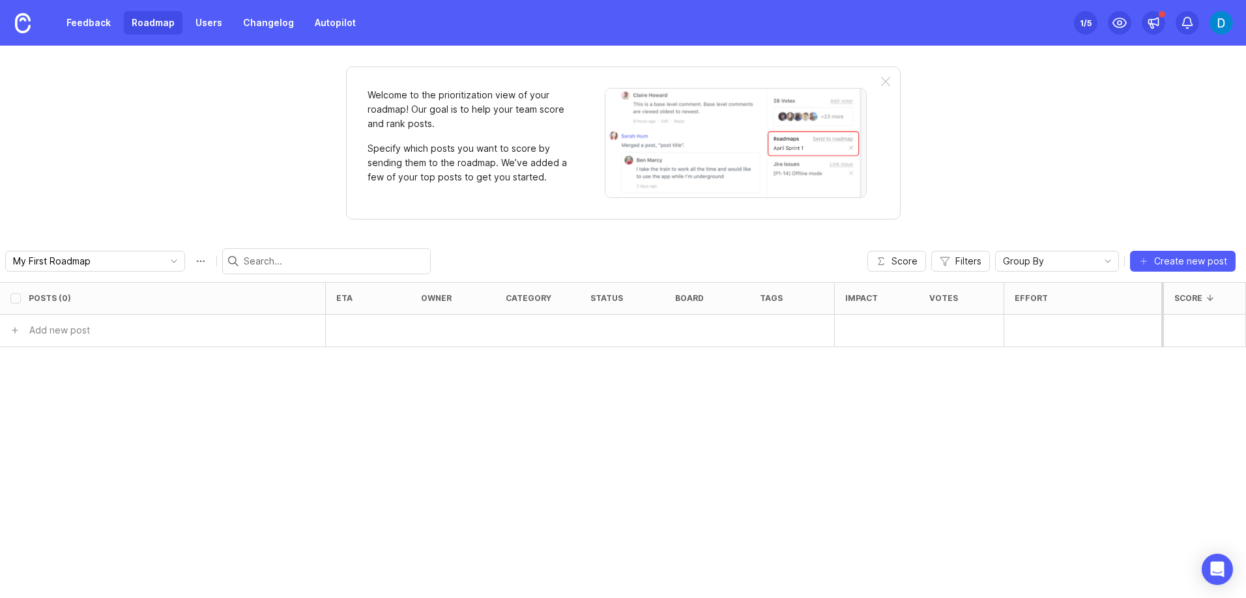
type input "Hoja [PERSON_NAME]"
click at [219, 132] on div "Welcome to the prioritization view of your roadmap! Our goal is to help your te…" at bounding box center [623, 322] width 1246 height 553
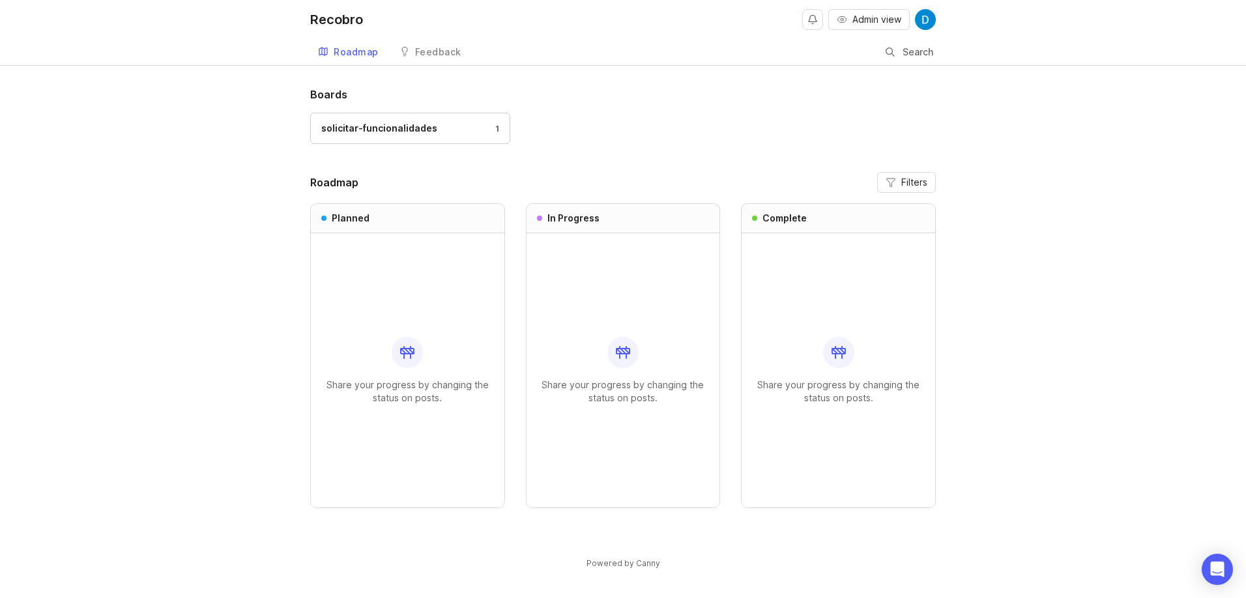
click at [362, 54] on div "Roadmap" at bounding box center [356, 52] width 45 height 9
click at [216, 63] on div "Recobro Admin view Roadmap Feedback solicitar-funcionalidades Search" at bounding box center [623, 32] width 1246 height 65
